Goal: Task Accomplishment & Management: Manage account settings

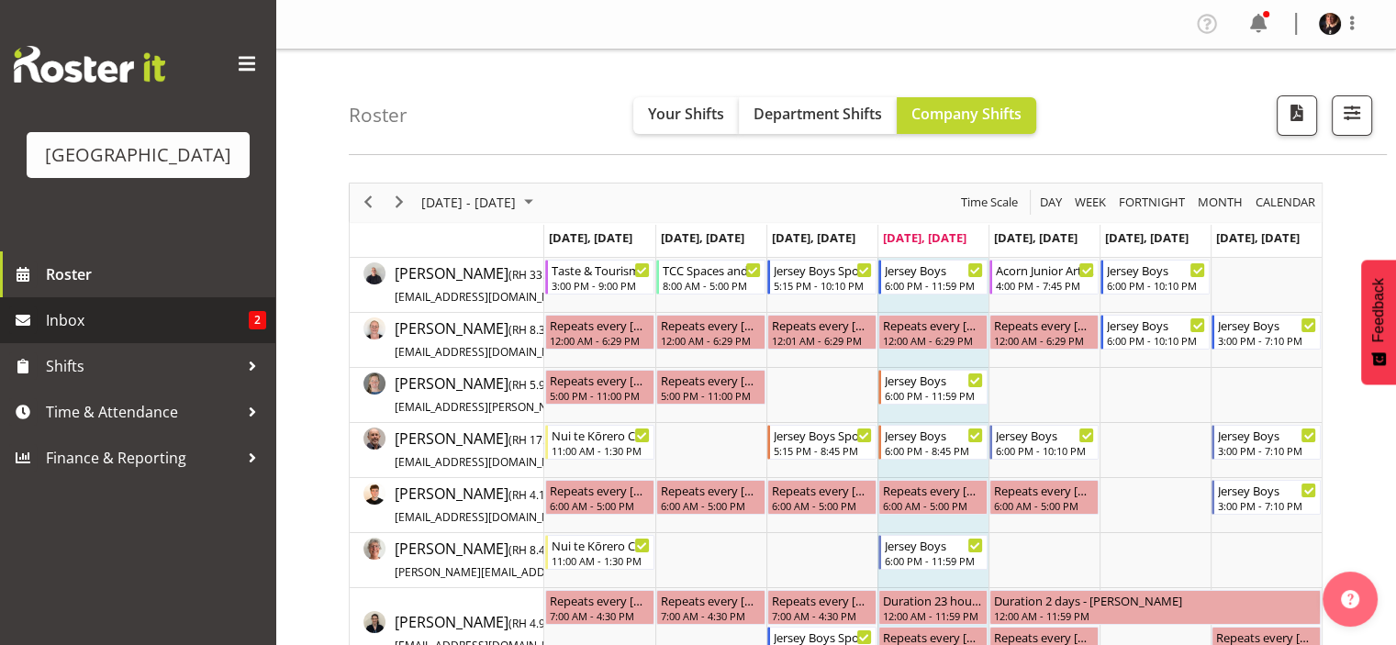
click at [92, 334] on span "Inbox" at bounding box center [147, 321] width 203 height 28
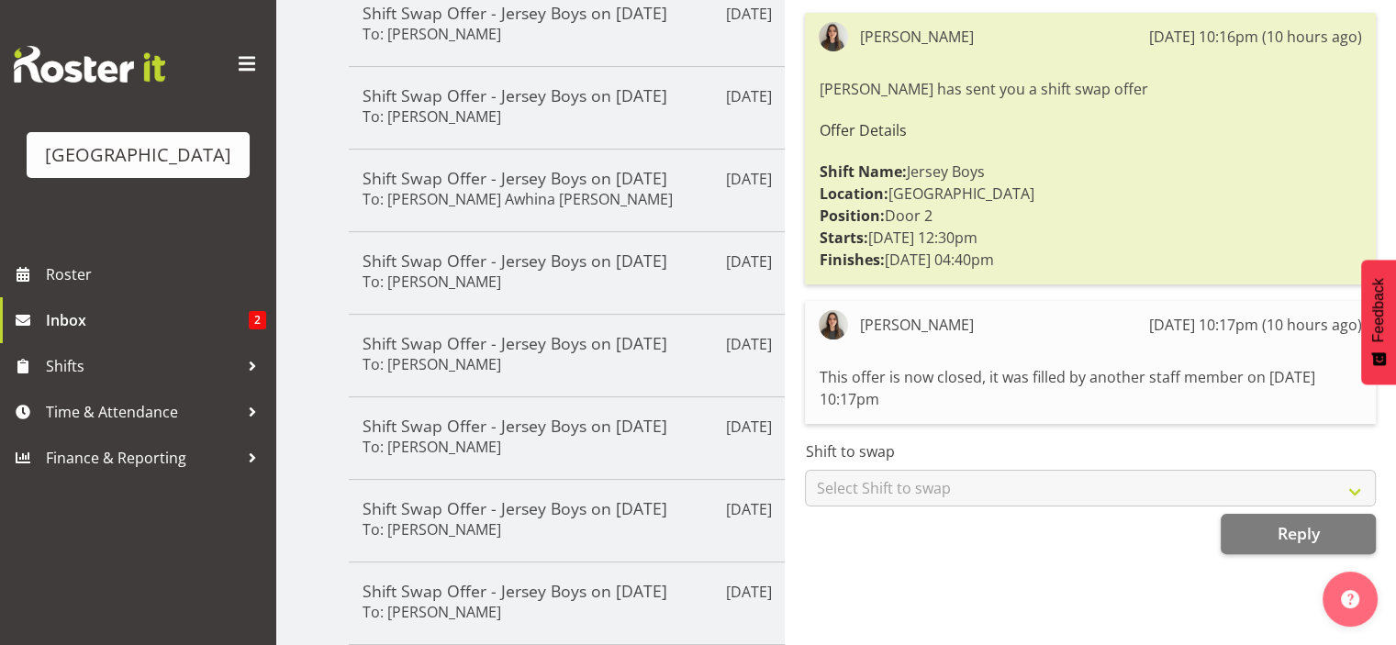
scroll to position [497, 0]
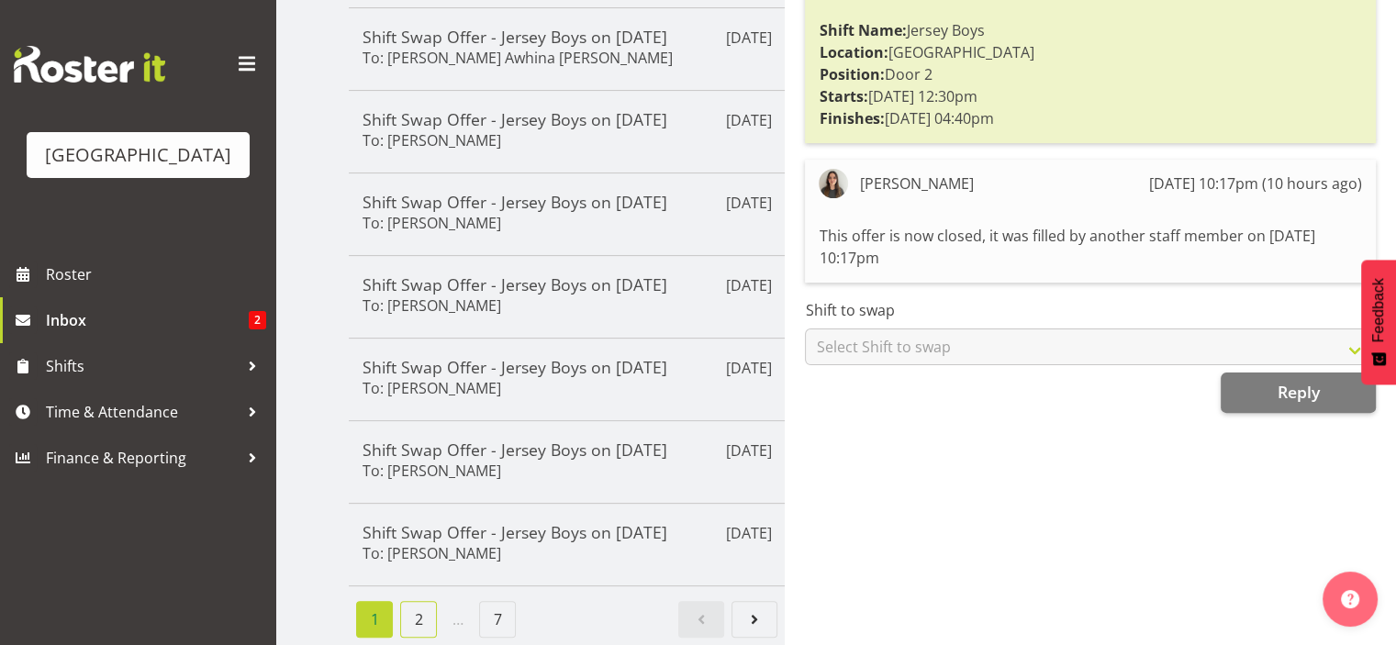
click at [420, 601] on link "2" at bounding box center [418, 619] width 37 height 37
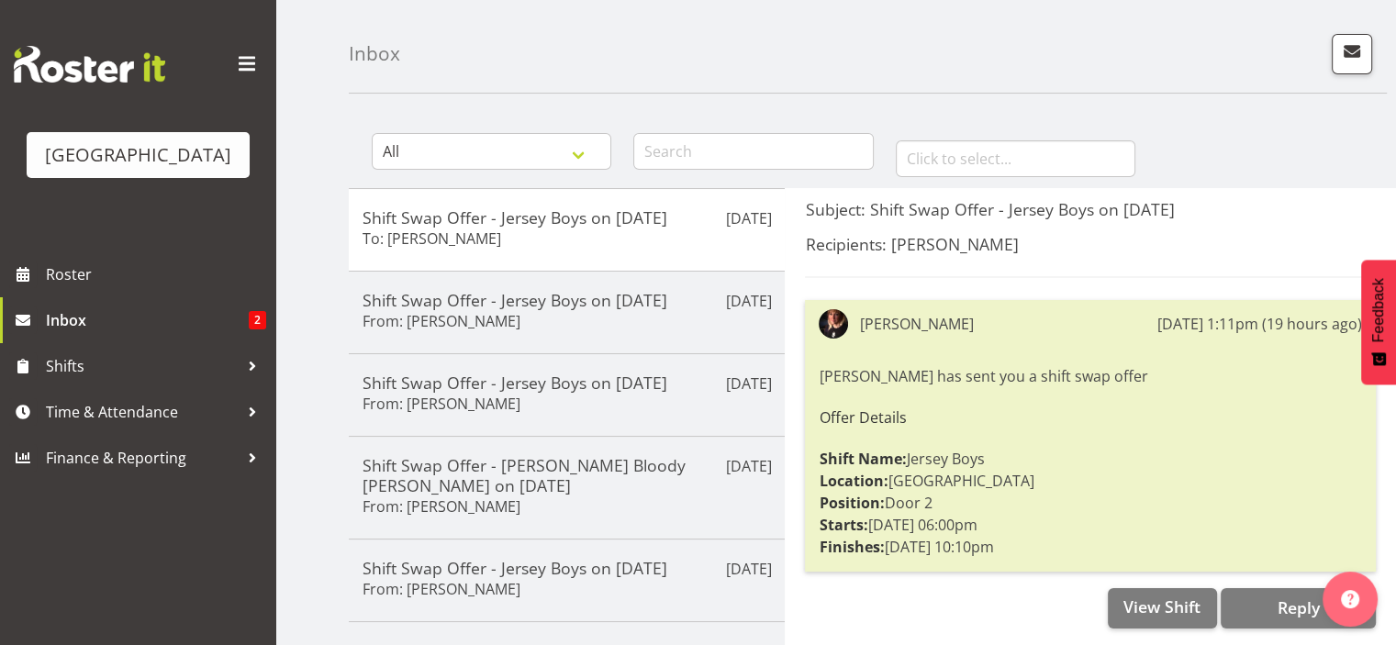
scroll to position [0, 0]
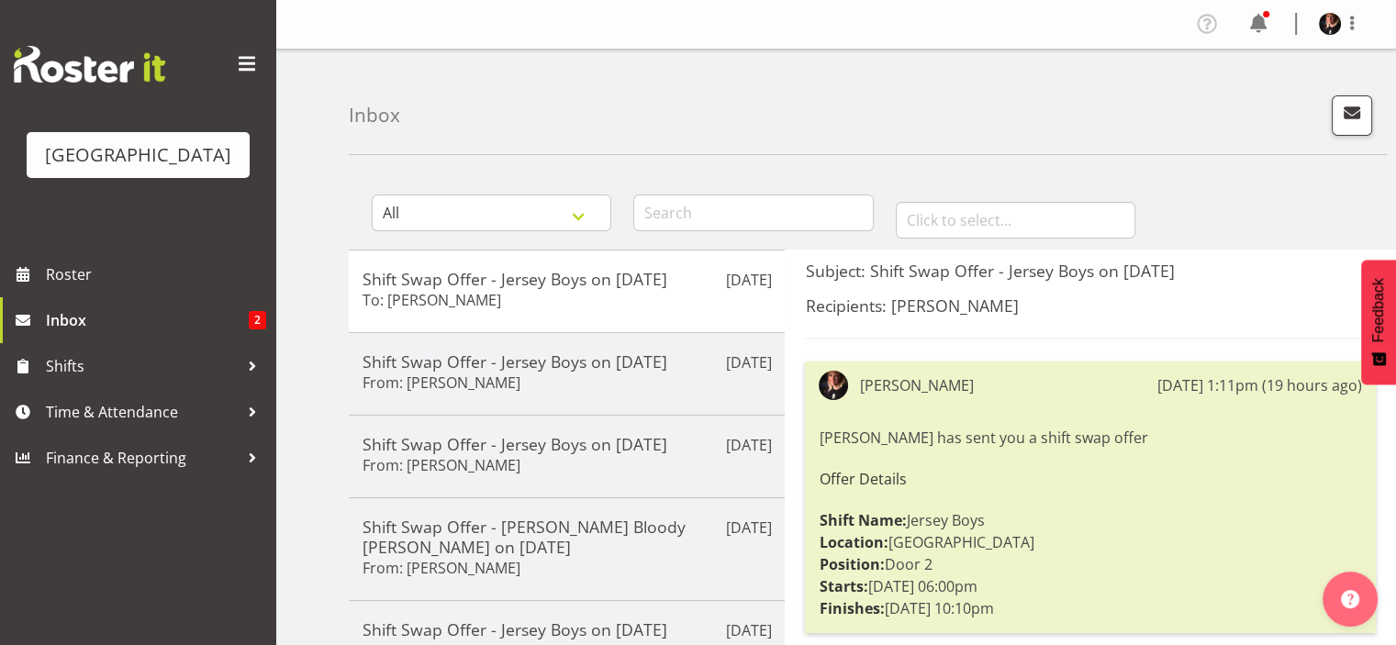
drag, startPoint x: 1246, startPoint y: 99, endPoint x: 1281, endPoint y: 6, distance: 99.4
click at [1248, 84] on div "Inbox" at bounding box center [868, 103] width 1038 height 106
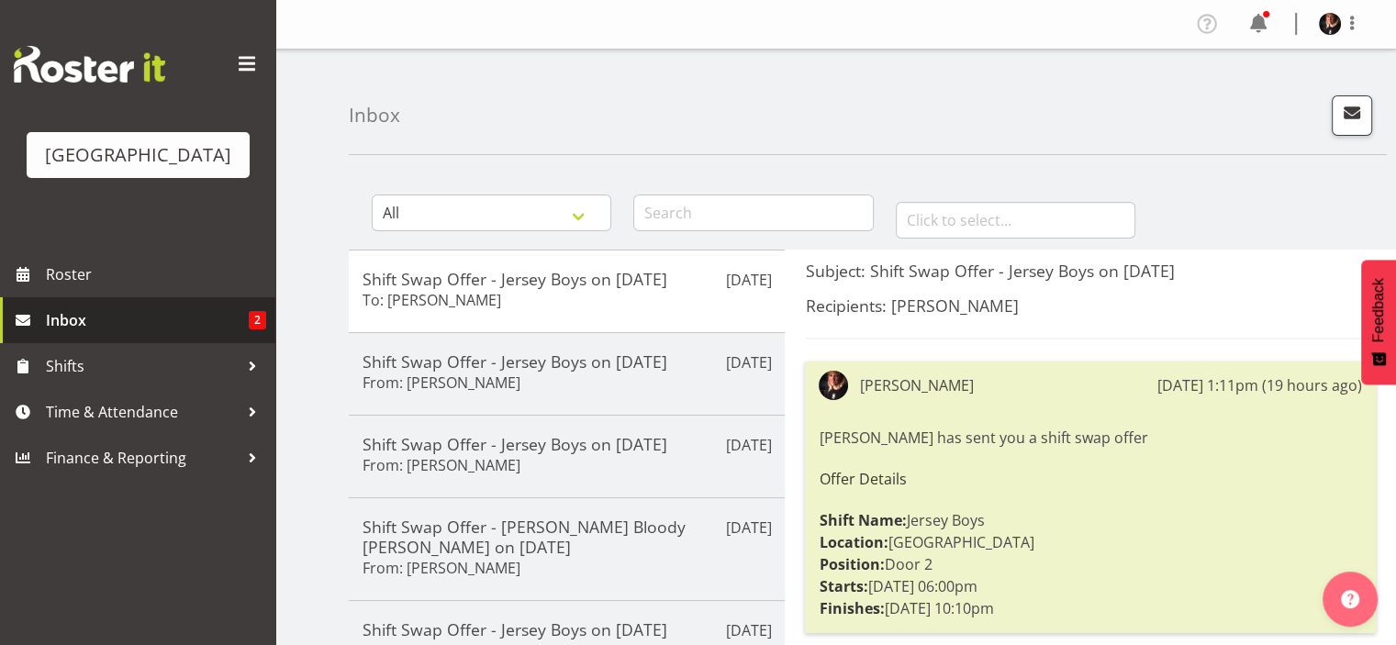
click at [98, 334] on span "Inbox" at bounding box center [147, 321] width 203 height 28
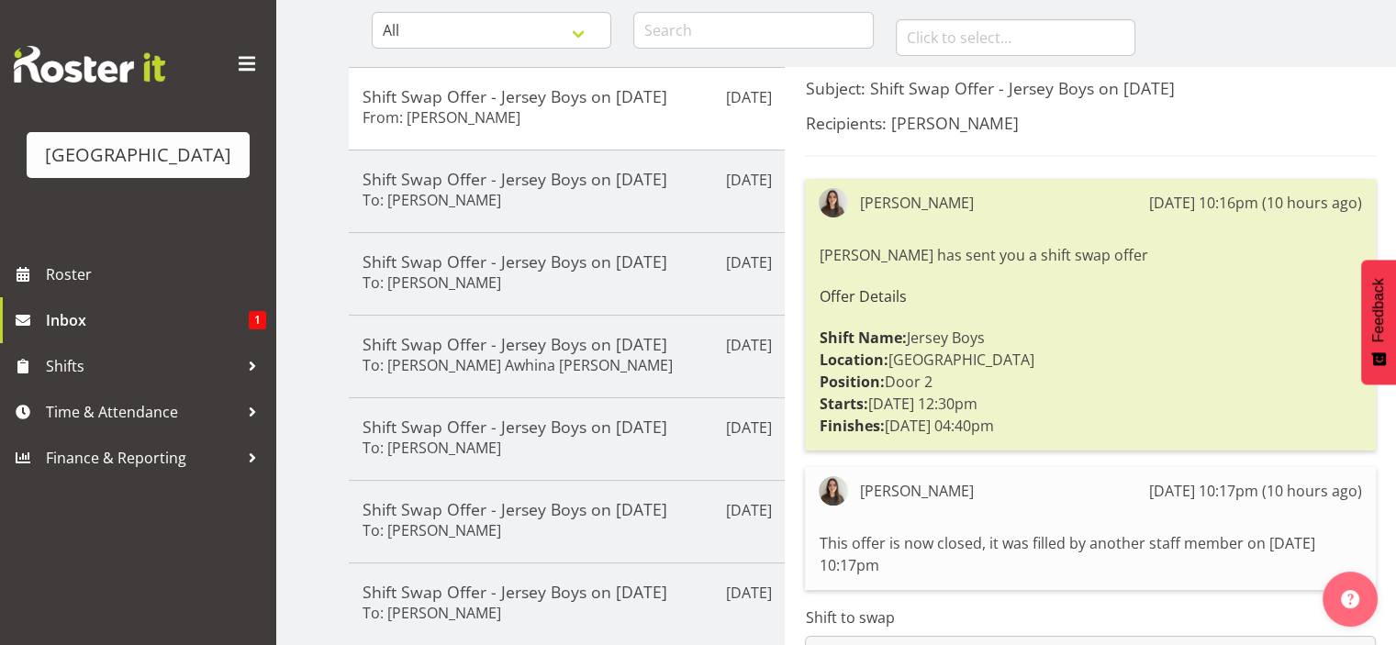
scroll to position [184, 0]
drag, startPoint x: 1254, startPoint y: 112, endPoint x: 1258, endPoint y: 61, distance: 50.7
click at [1254, 102] on div "Subject: Shift Swap Offer - Jersey Boys on [DATE] Recipients: [PERSON_NAME] [PE…" at bounding box center [1090, 398] width 571 height 642
